Goal: Task Accomplishment & Management: Use online tool/utility

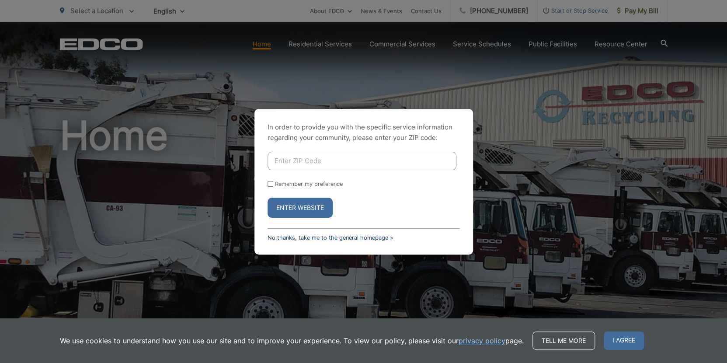
click at [299, 237] on link "No thanks, take me to the general homepage >" at bounding box center [331, 237] width 126 height 7
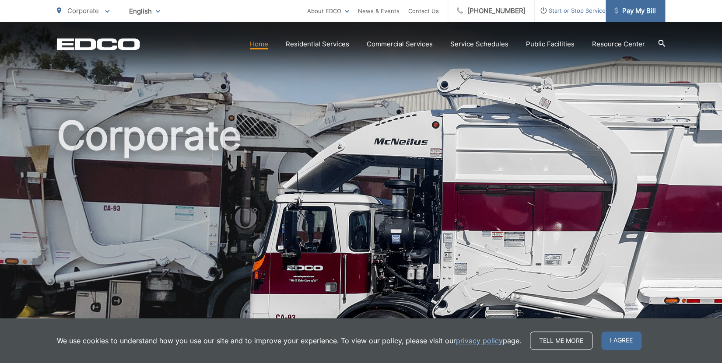
click at [635, 9] on span "Pay My Bill" at bounding box center [635, 11] width 42 height 10
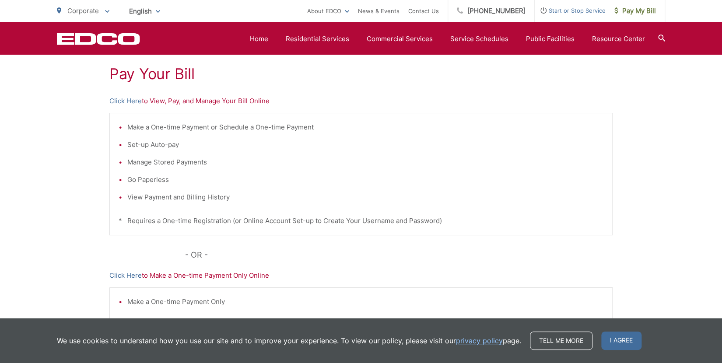
scroll to position [145, 0]
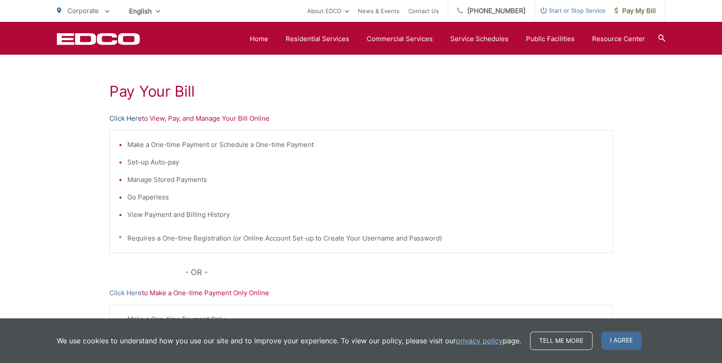
click at [133, 119] on link "Click Here" at bounding box center [125, 118] width 32 height 10
